Goal: Task Accomplishment & Management: Complete application form

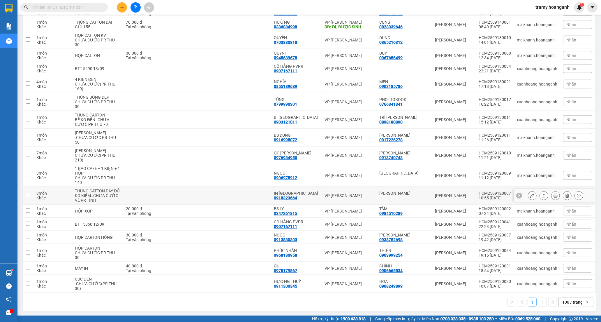
scroll to position [410, 0]
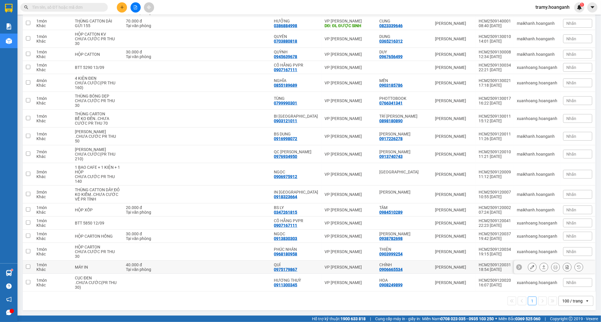
click at [312, 264] on div "QUÍ" at bounding box center [296, 264] width 45 height 5
checkbox input "true"
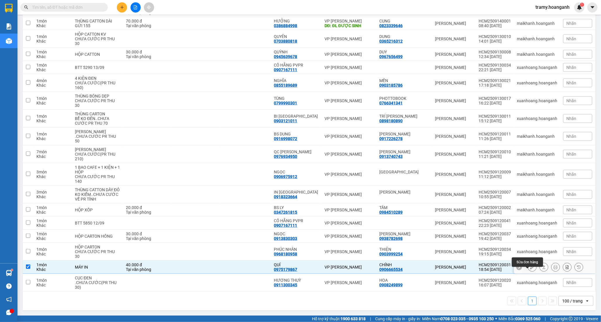
click at [531, 267] on icon at bounding box center [533, 267] width 4 height 4
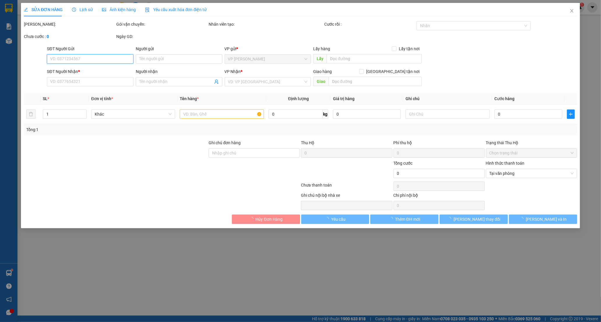
type input "0906665534"
type input "CHÍNH"
type input "0975179867"
type input "QUÍ"
type input "40.000"
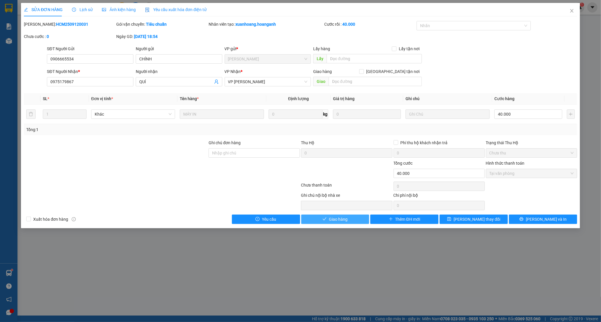
click at [328, 220] on button "Giao hàng" at bounding box center [335, 218] width 68 height 9
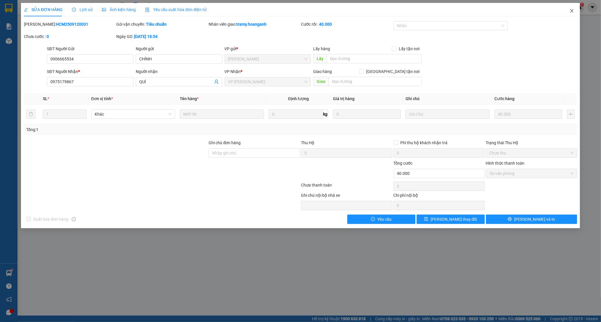
click at [573, 8] on span "Close" at bounding box center [572, 11] width 16 height 16
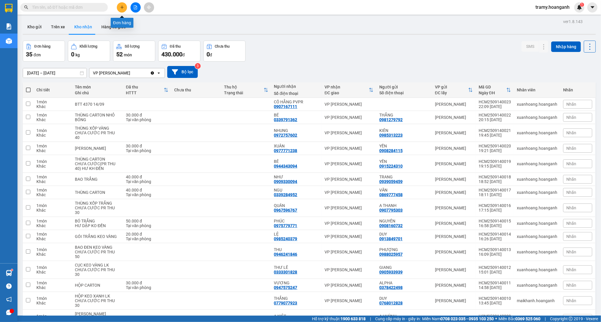
click at [121, 6] on icon "plus" at bounding box center [122, 7] width 4 height 4
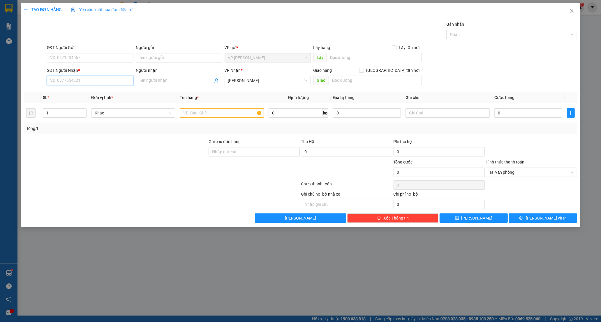
drag, startPoint x: 55, startPoint y: 82, endPoint x: 63, endPoint y: 77, distance: 8.8
click at [56, 81] on input "SĐT Người Nhận *" at bounding box center [90, 80] width 87 height 9
type input "0378422498"
click at [94, 90] on div "0378422498 - ALPHA" at bounding box center [90, 92] width 80 height 6
type input "ALPHA"
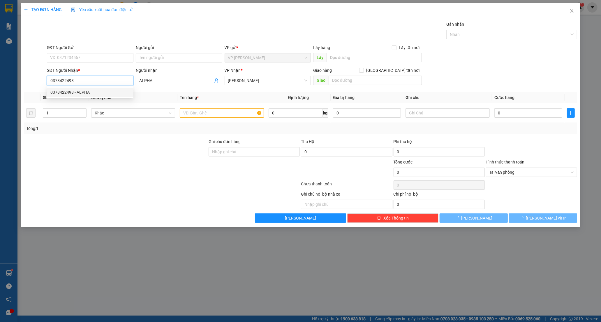
type input "20.000"
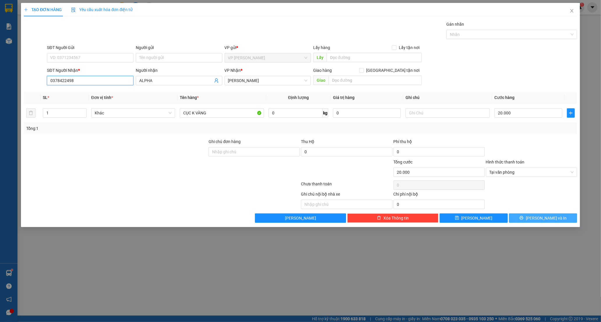
type input "0378422498"
click at [541, 217] on span "[PERSON_NAME] và In" at bounding box center [546, 218] width 41 height 6
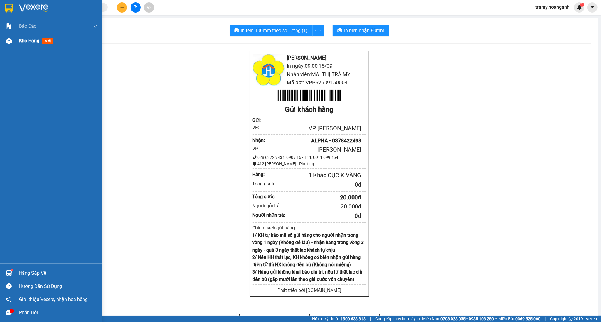
click at [19, 39] on span "Kho hàng" at bounding box center [29, 41] width 20 height 6
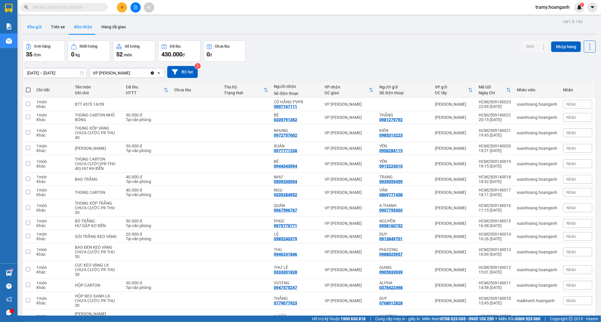
click at [29, 28] on button "Kho gửi" at bounding box center [35, 27] width 24 height 14
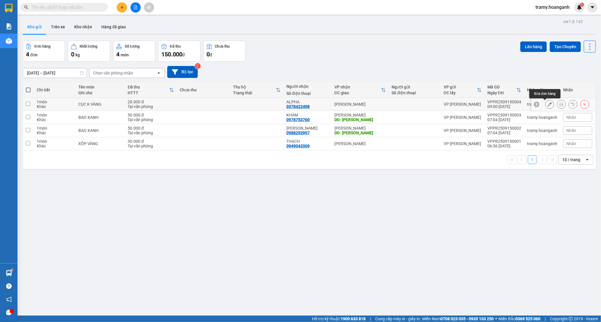
click at [548, 104] on icon at bounding box center [550, 104] width 4 height 4
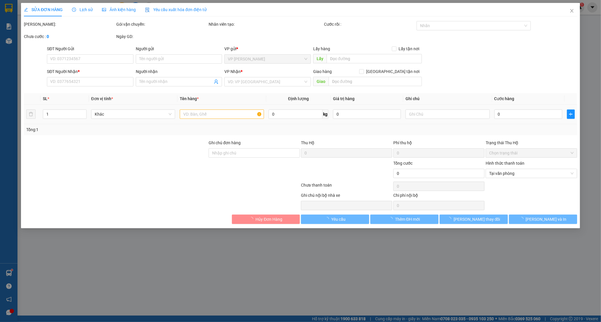
type input "0378422498"
type input "ALPHA"
type input "20.000"
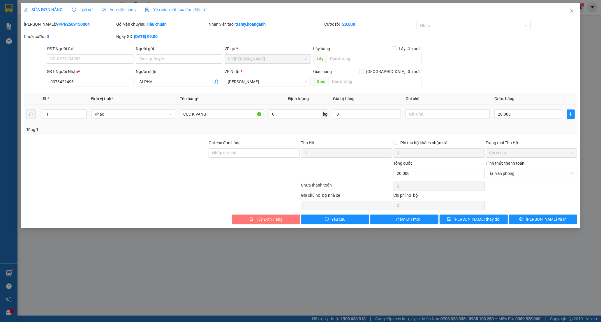
click at [284, 220] on button "Hủy Đơn Hàng" at bounding box center [266, 218] width 68 height 9
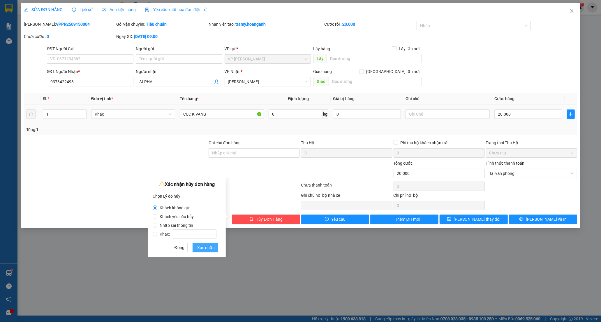
click at [205, 250] on span "Xác nhận" at bounding box center [205, 247] width 17 height 6
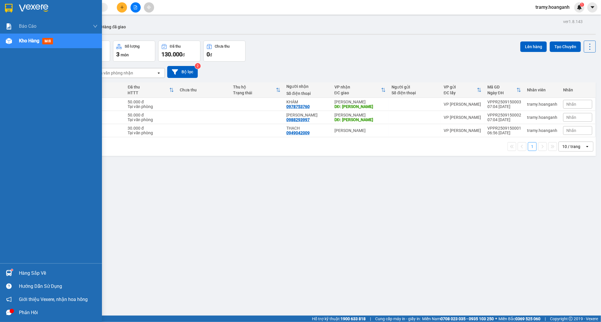
click at [31, 42] on span "Kho hàng" at bounding box center [29, 41] width 20 height 6
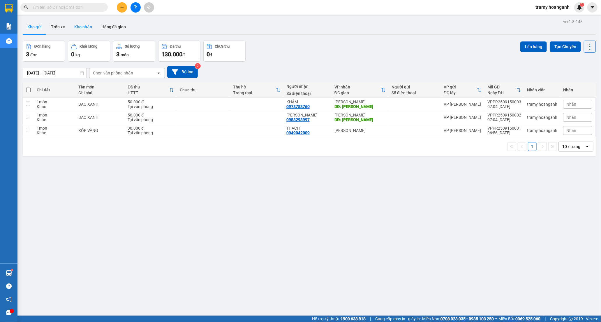
click at [84, 27] on button "Kho nhận" at bounding box center [83, 27] width 27 height 14
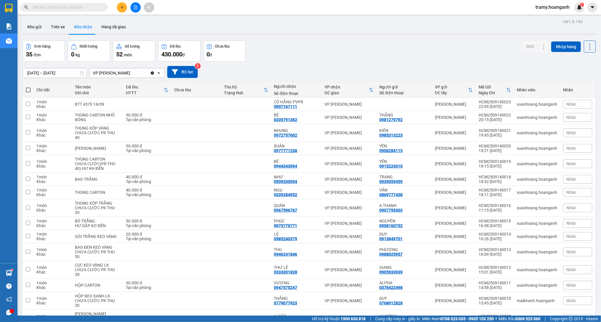
click at [60, 8] on input "text" at bounding box center [66, 7] width 69 height 6
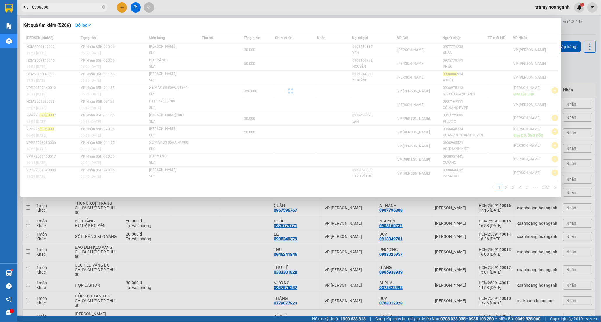
type input "09080000"
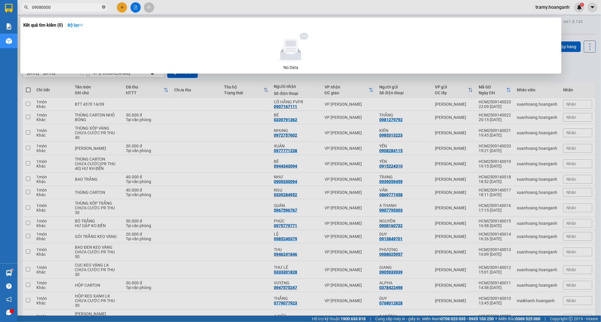
click at [103, 7] on icon "close-circle" at bounding box center [103, 6] width 3 height 3
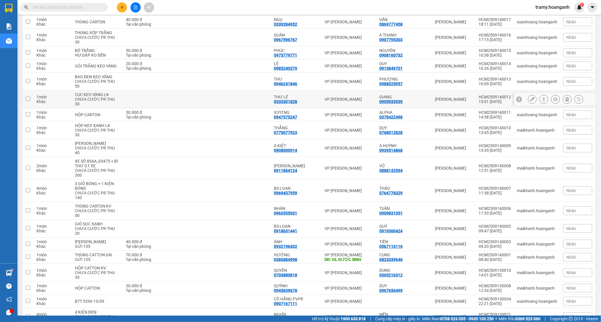
scroll to position [194, 0]
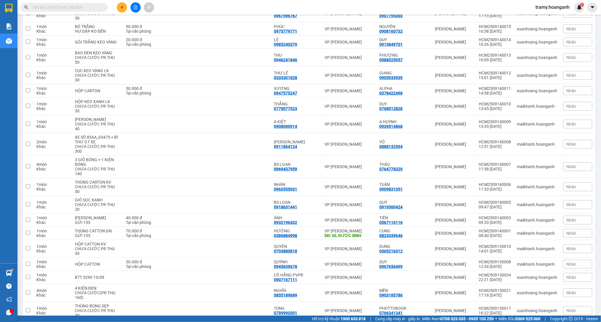
click at [72, 5] on input "text" at bounding box center [66, 7] width 69 height 6
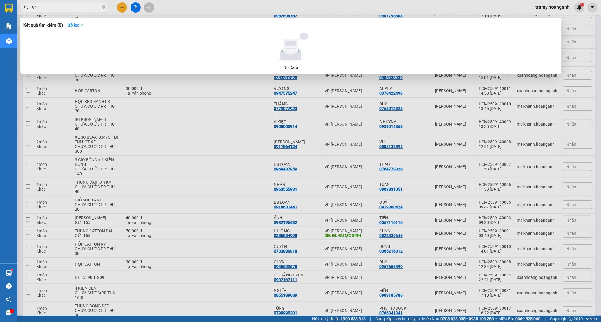
type input "941"
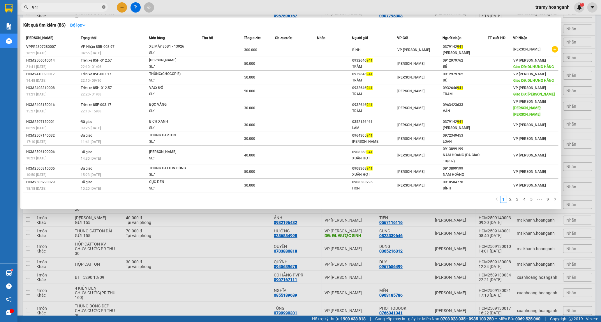
click at [103, 6] on icon "close-circle" at bounding box center [103, 6] width 3 height 3
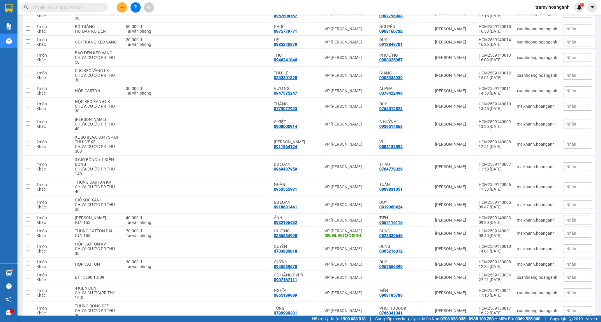
click at [99, 7] on input "text" at bounding box center [66, 7] width 69 height 6
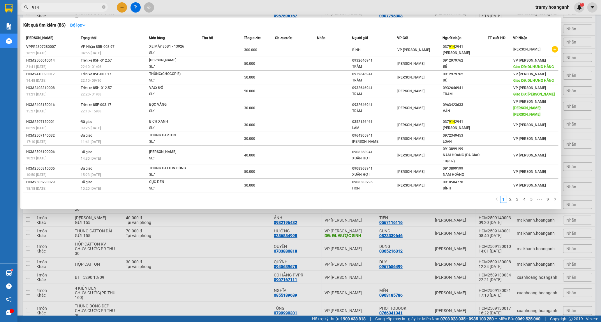
type input "914"
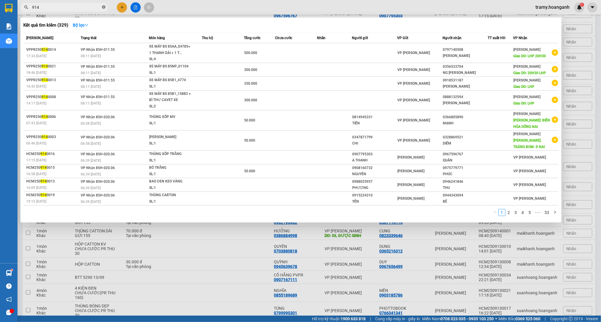
click at [102, 7] on icon "close-circle" at bounding box center [103, 6] width 3 height 3
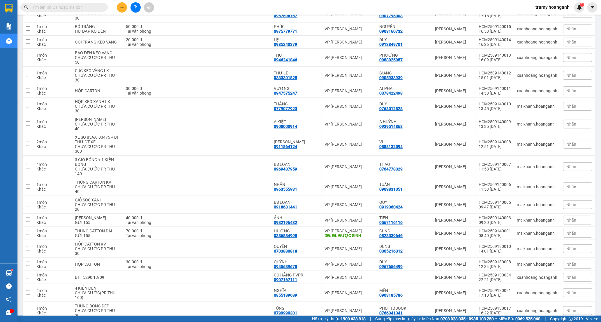
click at [89, 6] on input "text" at bounding box center [66, 7] width 69 height 6
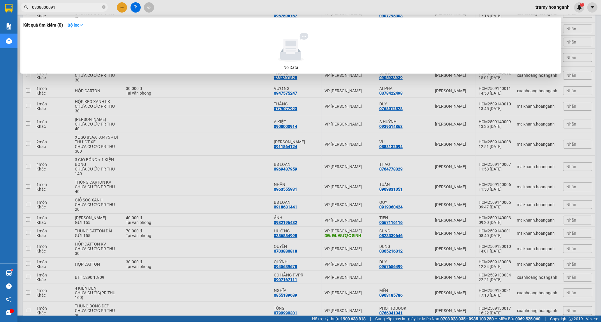
type input "09080000914"
click at [103, 6] on icon "close-circle" at bounding box center [103, 6] width 3 height 3
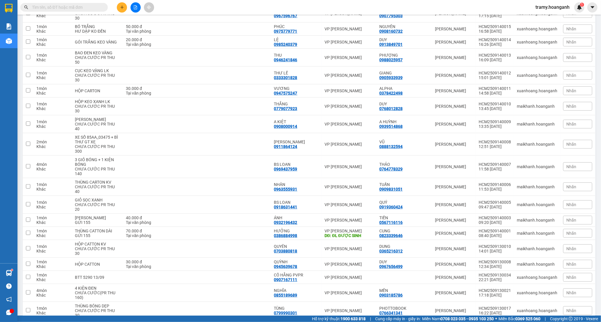
click at [48, 8] on input "text" at bounding box center [66, 7] width 69 height 6
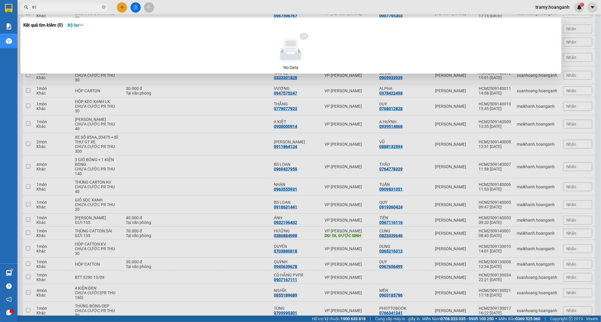
type input "914"
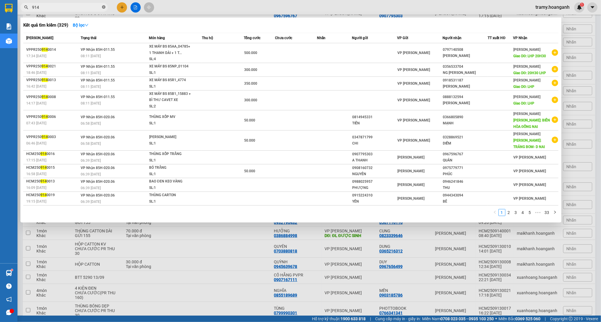
click at [103, 7] on icon "close-circle" at bounding box center [103, 6] width 3 height 3
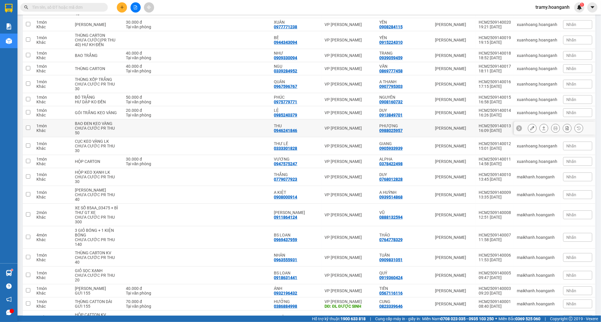
scroll to position [0, 0]
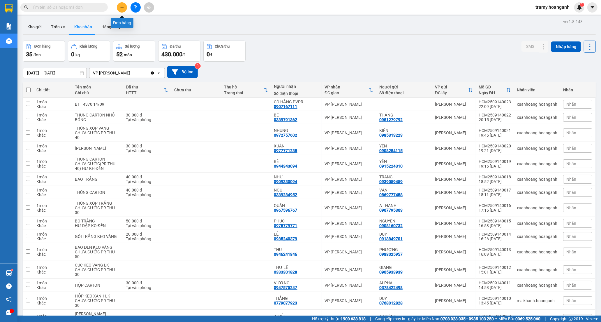
click at [123, 6] on icon "plus" at bounding box center [122, 7] width 4 height 4
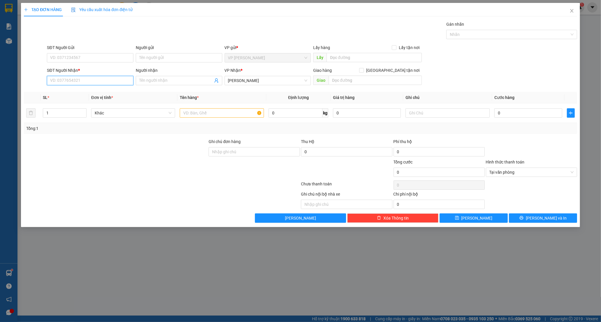
click at [61, 83] on input "SĐT Người Nhận *" at bounding box center [90, 80] width 87 height 9
click at [57, 82] on input "SĐT Người Nhận *" at bounding box center [90, 80] width 87 height 9
click at [59, 80] on input "SĐT Người Nhận *" at bounding box center [90, 80] width 87 height 9
click at [60, 57] on input "SĐT Người Gửi" at bounding box center [90, 57] width 87 height 9
click at [69, 79] on input "SĐT Người Nhận *" at bounding box center [90, 80] width 87 height 9
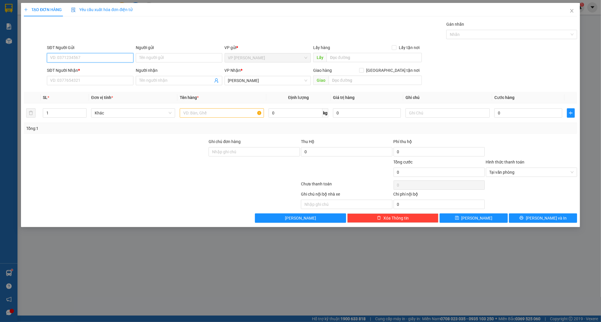
click at [63, 58] on input "SĐT Người Gửi" at bounding box center [90, 57] width 87 height 9
type input "0343413142"
click at [164, 61] on input "Người gửi" at bounding box center [179, 57] width 87 height 9
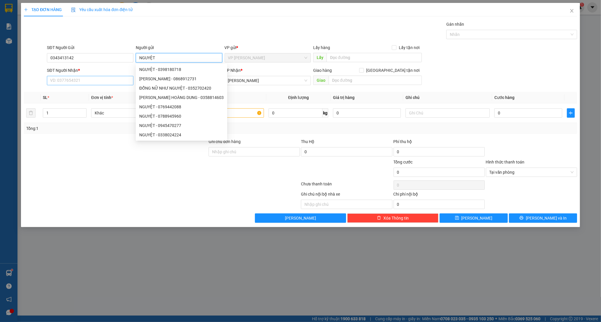
type input "NGUYỆT"
click at [99, 83] on input "SĐT Người Nhận *" at bounding box center [90, 80] width 87 height 9
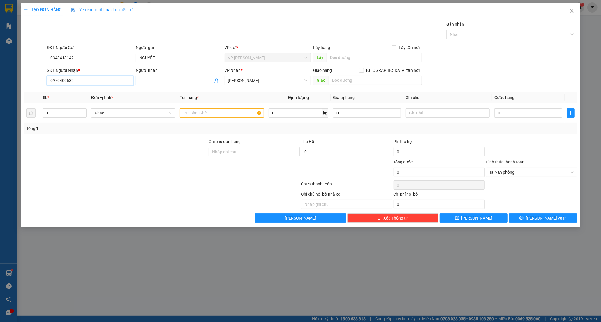
type input "0979409632"
click at [157, 81] on input "Người nhận" at bounding box center [176, 80] width 74 height 6
type input "TỨ"
click at [361, 83] on input "text" at bounding box center [375, 80] width 93 height 9
type input "MĐ MỚI"
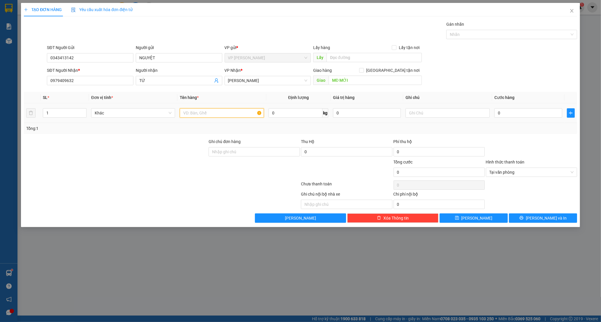
click at [195, 114] on input "text" at bounding box center [222, 112] width 84 height 9
type input "XỐP VÀNG"
click at [438, 112] on input "text" at bounding box center [448, 112] width 84 height 9
type input "NHẬN TRC 10H SÁNG 16/9 , HƯ K ĐÈN"
click at [518, 112] on input "0" at bounding box center [529, 112] width 68 height 9
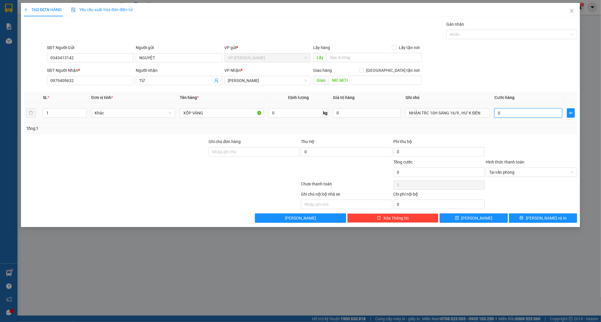
type input "5"
type input "50"
type input "50.000"
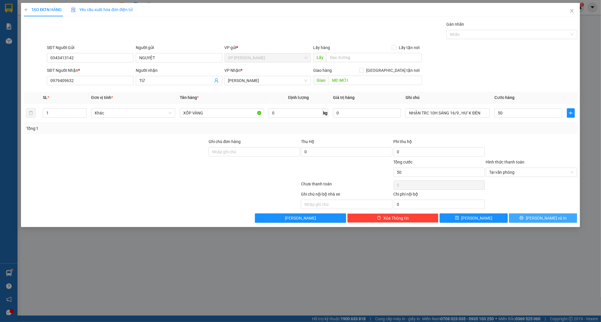
type input "50.000"
click at [522, 218] on button "[PERSON_NAME] và In" at bounding box center [543, 217] width 68 height 9
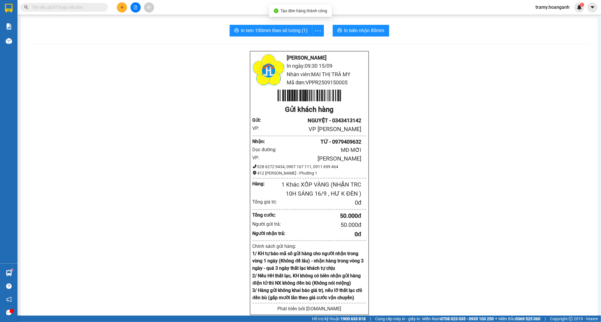
click at [353, 24] on div "In tem 100mm theo số lượng (1) In biên nhận 80mm Hoàng Anh - Phan Rang In ngày:…" at bounding box center [310, 247] width 578 height 459
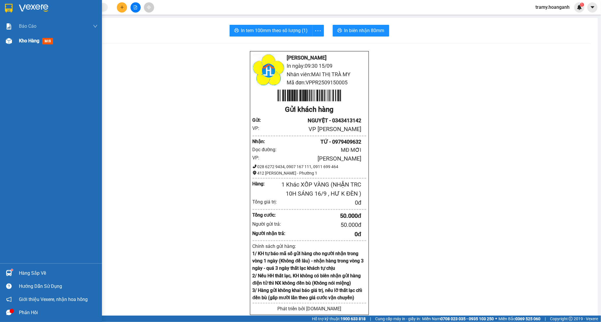
click at [27, 38] on span "Kho hàng" at bounding box center [29, 41] width 20 height 6
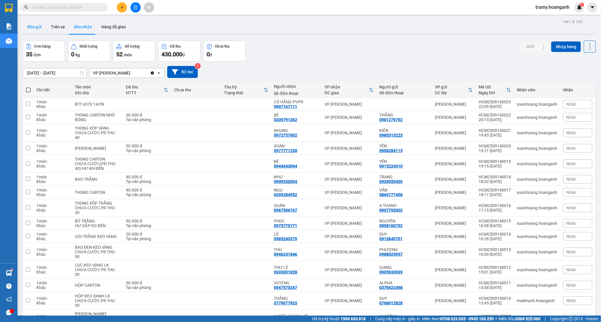
click at [39, 25] on button "Kho gửi" at bounding box center [35, 27] width 24 height 14
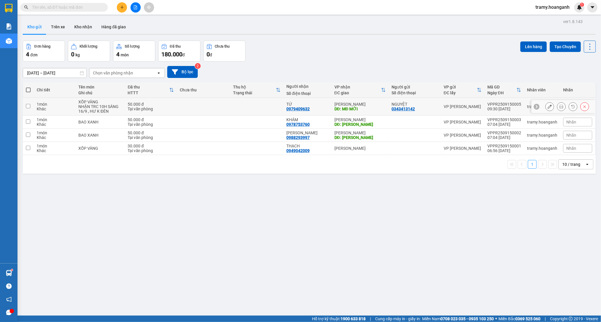
click at [353, 108] on div "DĐ: MĐ MỚI" at bounding box center [361, 108] width 52 height 5
checkbox input "true"
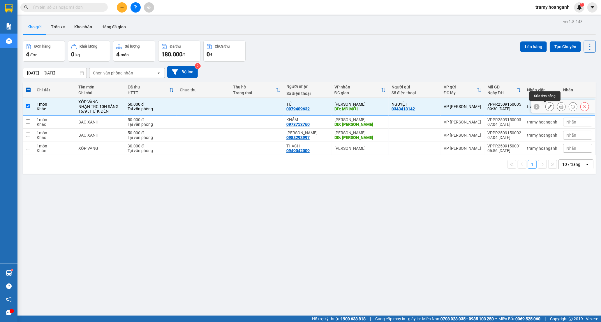
click at [548, 107] on button at bounding box center [550, 106] width 8 height 10
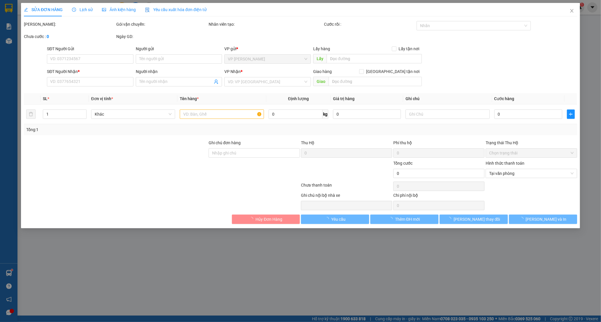
type input "0343413142"
type input "NGUYỆT"
type input "0979409632"
type input "TỨ"
type input "MĐ MỚI"
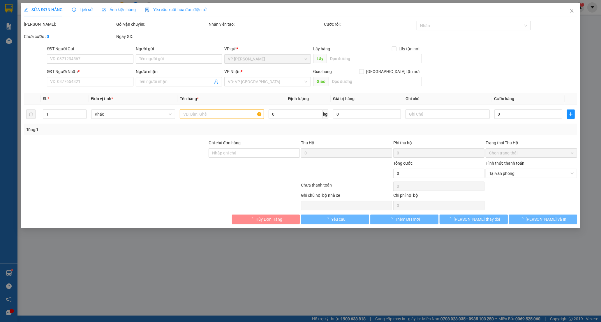
type input "50.000"
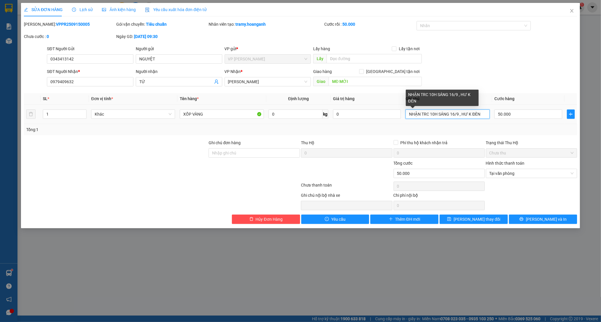
click at [477, 115] on input "NHẬN TRC 10H SÁNG 16/9 , HƯ K ĐÈN" at bounding box center [448, 113] width 84 height 9
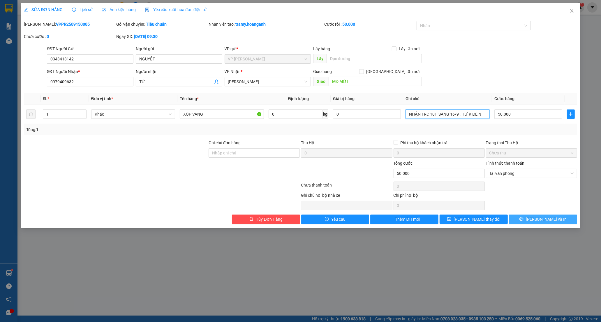
type input "NHẬN TRC 10H SÁNG 16/9 , HƯ K ĐỀ N"
click at [539, 219] on span "[PERSON_NAME] và In" at bounding box center [546, 219] width 41 height 6
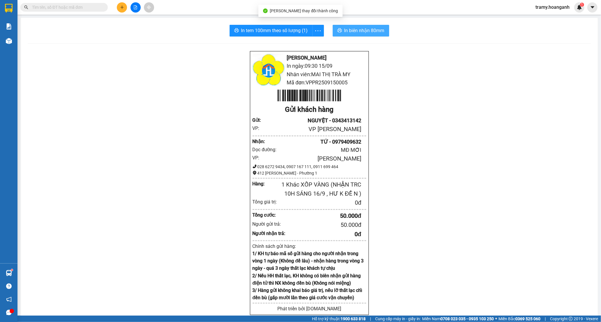
drag, startPoint x: 347, startPoint y: 33, endPoint x: 350, endPoint y: 31, distance: 3.0
click at [349, 33] on span "In biên nhận 80mm" at bounding box center [365, 30] width 40 height 7
click at [319, 29] on icon "more" at bounding box center [318, 30] width 7 height 7
click at [311, 40] on div "In tem 100mm" at bounding box center [305, 43] width 26 height 6
